Goal: Transaction & Acquisition: Purchase product/service

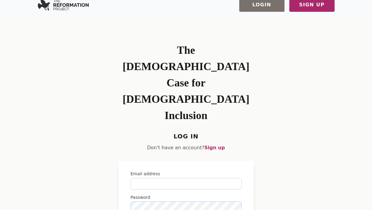
scroll to position [8, 0]
click at [178, 178] on input "Email address" at bounding box center [186, 183] width 111 height 11
click at [141, 50] on h1 "The [DEMOGRAPHIC_DATA] Case for [DEMOGRAPHIC_DATA] Inclusion" at bounding box center [186, 82] width 135 height 81
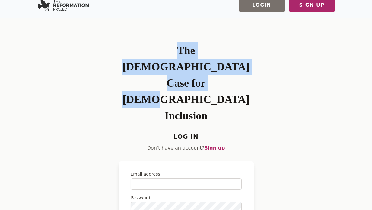
drag, startPoint x: 141, startPoint y: 50, endPoint x: 224, endPoint y: 72, distance: 86.1
click at [224, 71] on h1 "The [DEMOGRAPHIC_DATA] Case for [DEMOGRAPHIC_DATA] Inclusion" at bounding box center [186, 82] width 135 height 81
copy h1 "The [DEMOGRAPHIC_DATA] Case for [DEMOGRAPHIC_DATA] Inclusion"
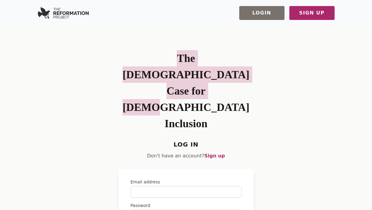
scroll to position [0, 0]
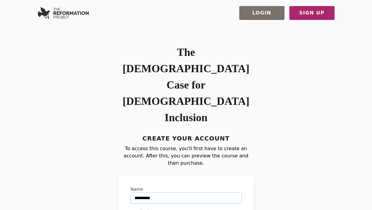
type input "**********"
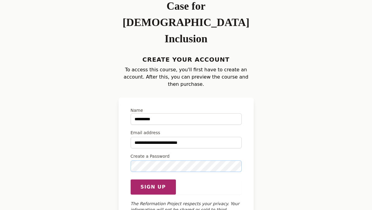
scroll to position [78, 0]
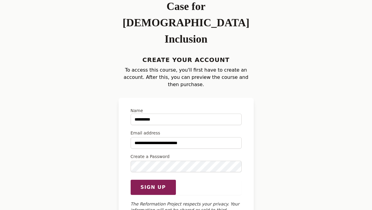
click at [160, 183] on span "Sign up" at bounding box center [152, 186] width 25 height 7
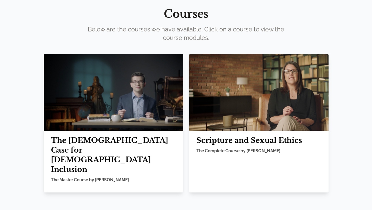
scroll to position [40, 0]
click at [259, 140] on h2 "Scripture and Sexual Ethics" at bounding box center [258, 140] width 125 height 10
click at [260, 99] on img at bounding box center [258, 92] width 139 height 77
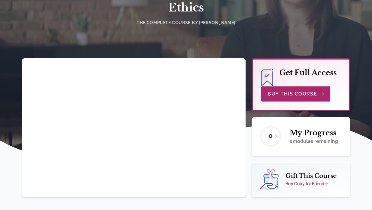
scroll to position [92, 0]
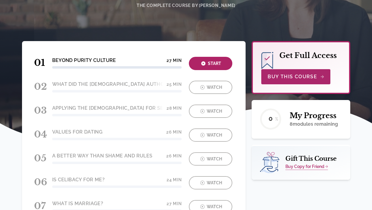
click at [202, 88] on div at bounding box center [134, 89] width 200 height 24
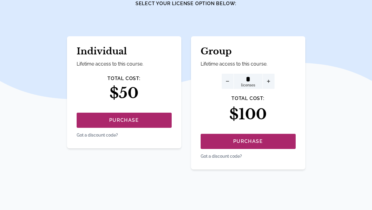
scroll to position [60, 0]
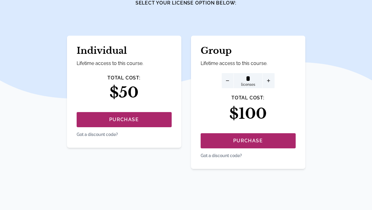
scroll to position [92, 0]
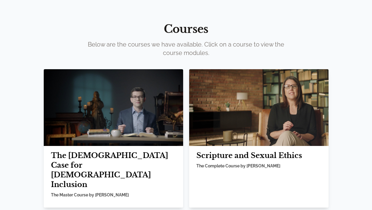
scroll to position [46, 0]
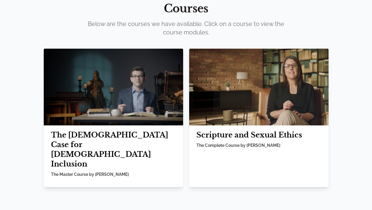
click at [128, 83] on img at bounding box center [113, 87] width 139 height 77
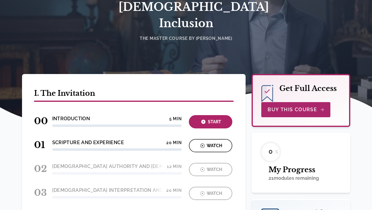
scroll to position [123, 0]
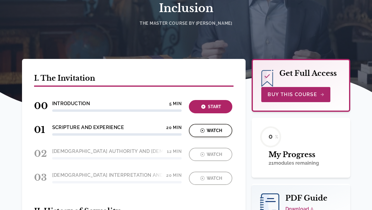
click at [210, 127] on div "Watch" at bounding box center [211, 130] width 40 height 7
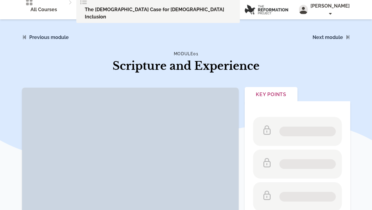
scroll to position [123, 0]
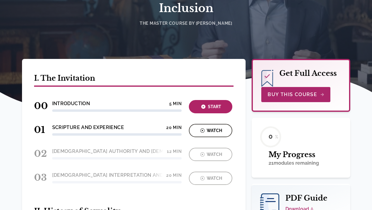
click at [203, 144] on div at bounding box center [134, 156] width 200 height 24
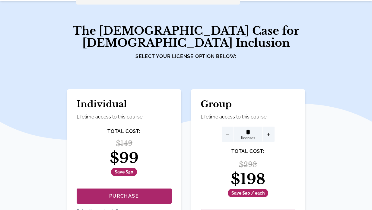
scroll to position [85, 0]
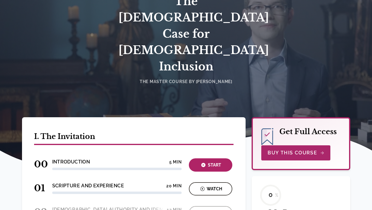
scroll to position [64, 0]
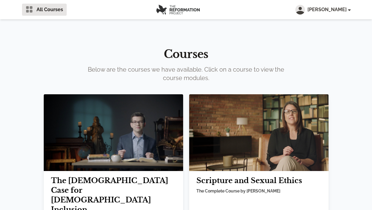
click at [249, 138] on img at bounding box center [258, 132] width 139 height 77
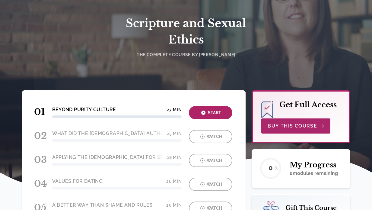
scroll to position [52, 0]
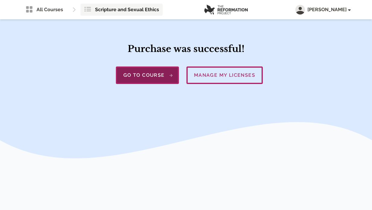
click at [160, 78] on span "Go to course" at bounding box center [147, 74] width 48 height 7
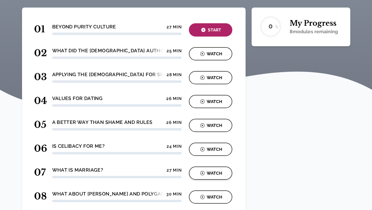
scroll to position [116, 0]
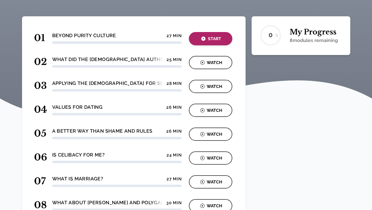
click at [205, 40] on icon "button" at bounding box center [203, 38] width 4 height 4
